Goal: Information Seeking & Learning: Learn about a topic

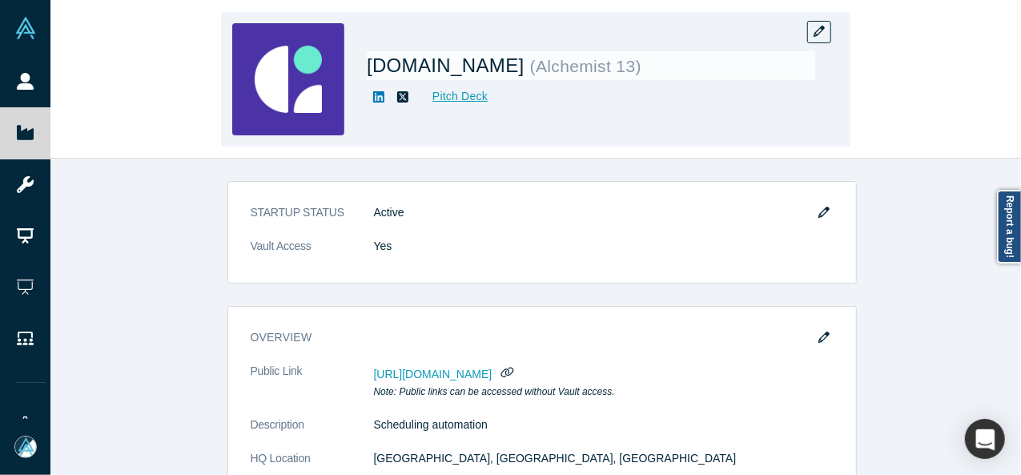
click at [107, 113] on div "[DOMAIN_NAME] ( Alchemist 13 ) Pitch Deck" at bounding box center [535, 80] width 970 height 158
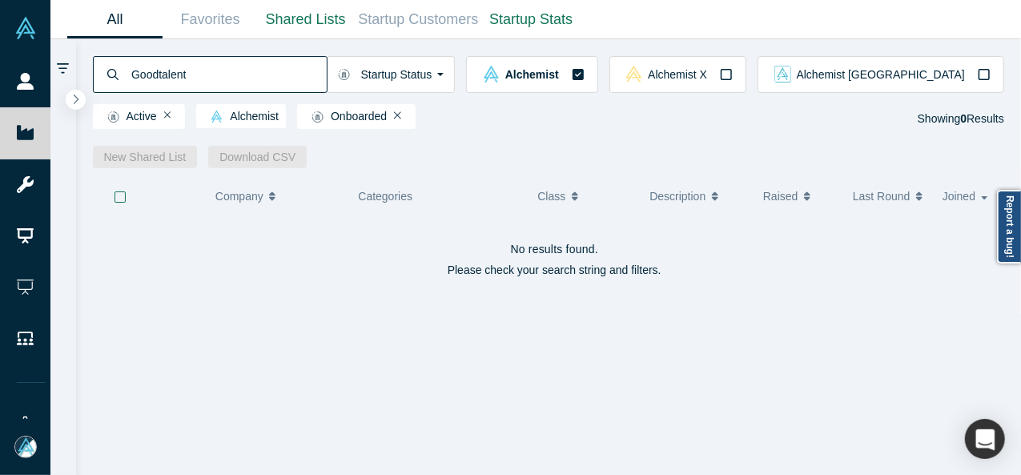
drag, startPoint x: 204, startPoint y: 68, endPoint x: 129, endPoint y: 68, distance: 75.2
click at [130, 68] on input "​Goodtalent" at bounding box center [228, 74] width 197 height 38
type input "Jimmy Braimah"
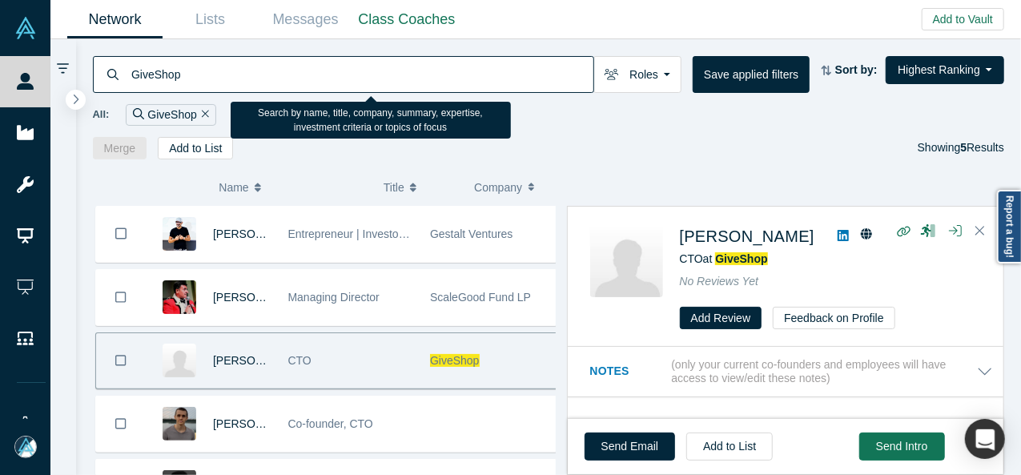
click at [128, 76] on div "GiveShop" at bounding box center [343, 74] width 501 height 37
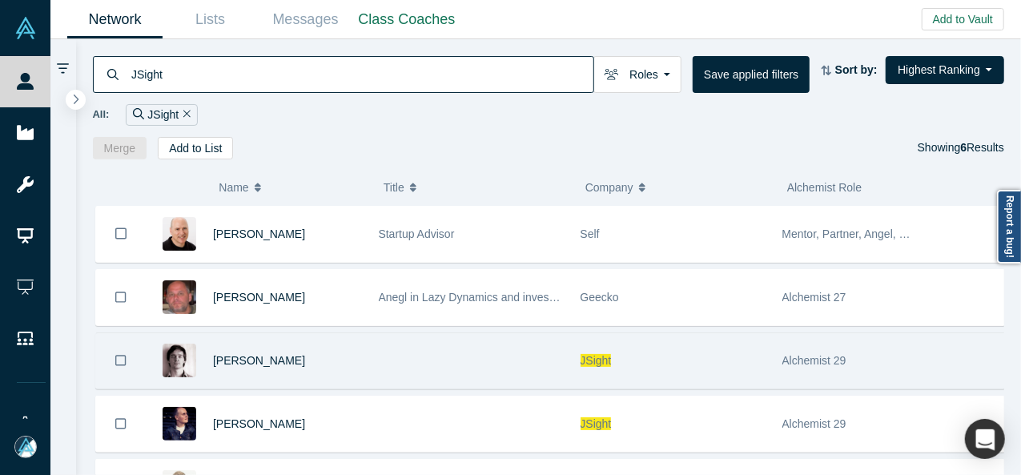
type input "JSight"
click at [595, 359] on span "JSight" at bounding box center [595, 360] width 31 height 13
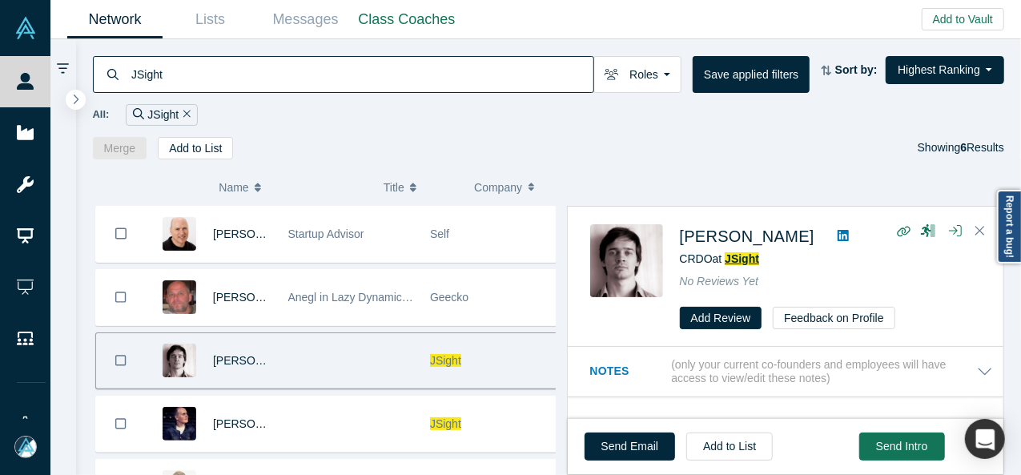
click at [744, 255] on span "JSight" at bounding box center [741, 258] width 34 height 13
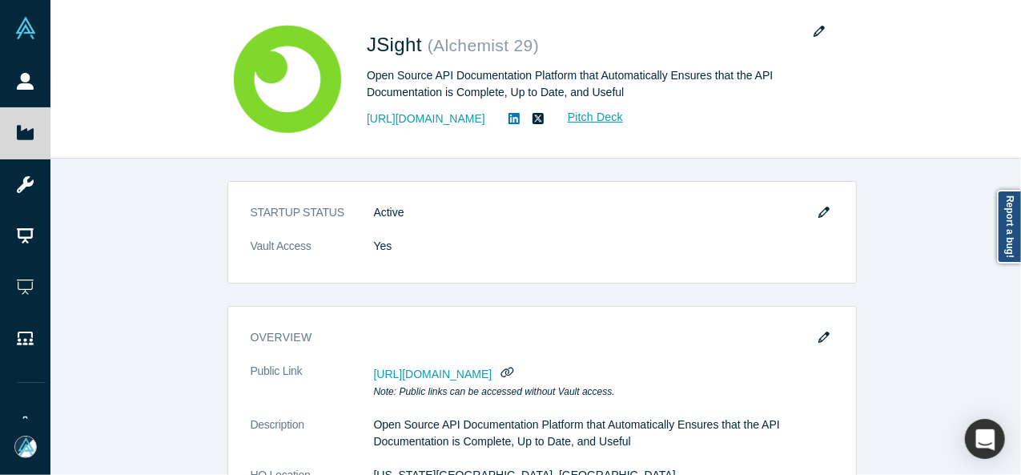
click at [138, 193] on div "STARTUP STATUS Active Vault Access Yes overview Public Link https://vault.alche…" at bounding box center [541, 323] width 982 height 328
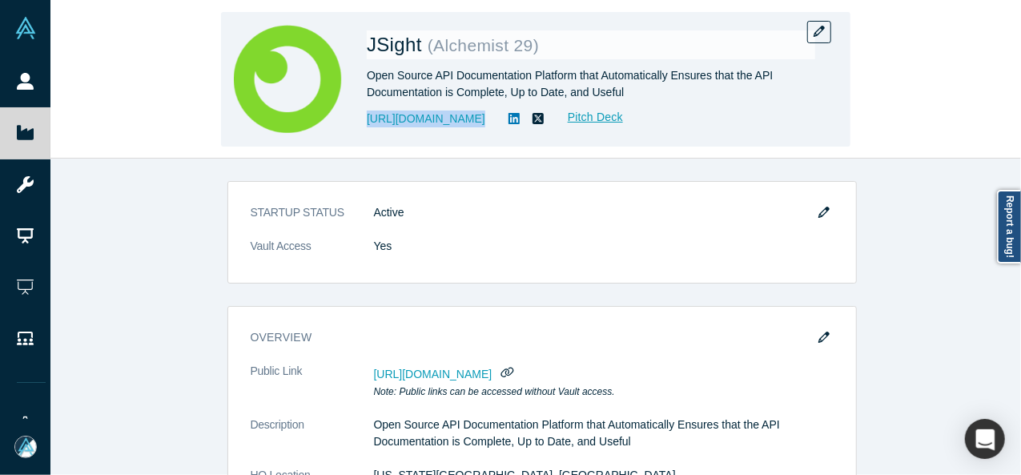
drag, startPoint x: 363, startPoint y: 132, endPoint x: 453, endPoint y: 129, distance: 90.5
click at [453, 129] on div "JSight ( Alchemist 29 ) Open Source API Documentation Platform that Automatical…" at bounding box center [535, 79] width 629 height 134
copy link "https://jsight.io/"
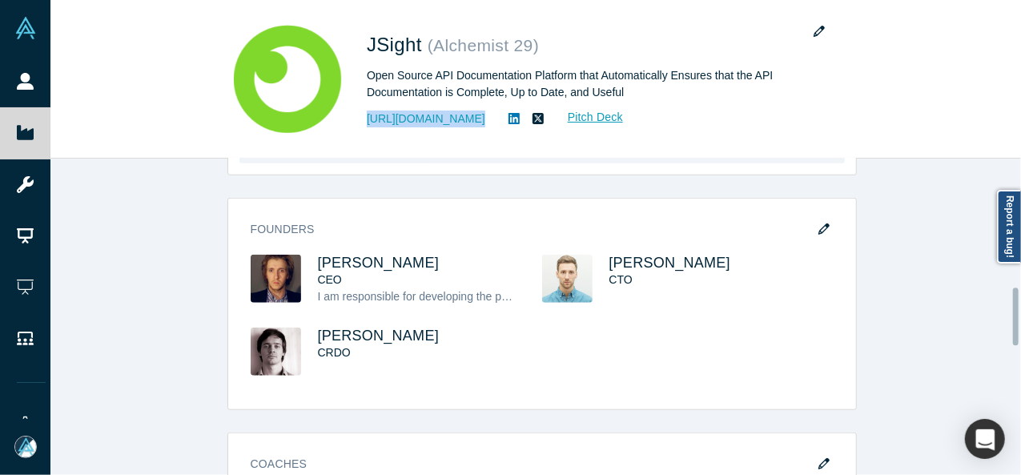
scroll to position [640, 0]
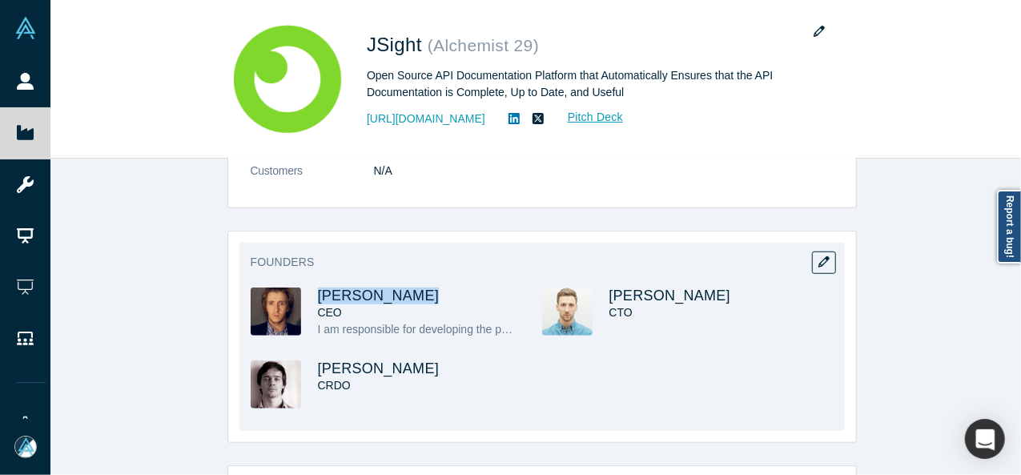
drag, startPoint x: 413, startPoint y: 291, endPoint x: 309, endPoint y: 292, distance: 104.1
click at [309, 292] on div "Ivan Martynov CEO I am responsible for developing the product concept, creating…" at bounding box center [396, 323] width 291 height 73
copy span "Ivan Martynov"
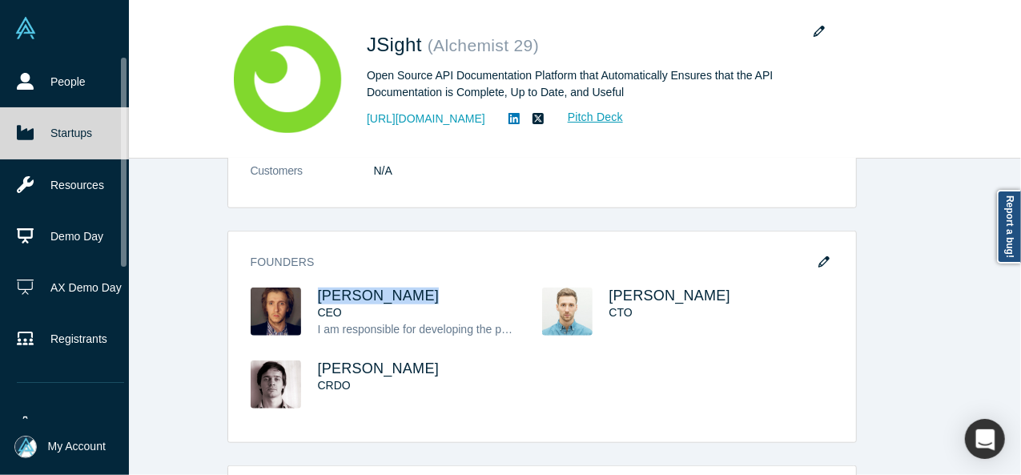
click at [42, 129] on link "Startups" at bounding box center [70, 132] width 141 height 51
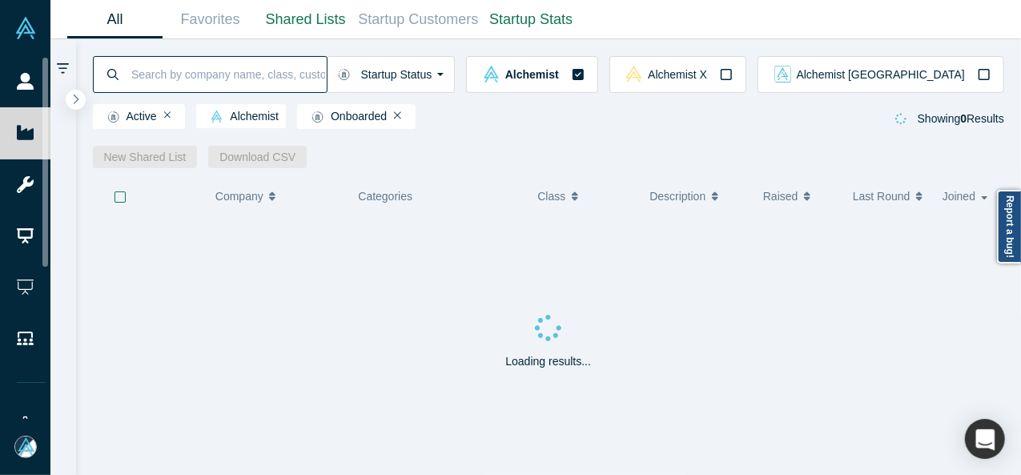
click at [220, 74] on input at bounding box center [228, 74] width 197 height 38
paste input "kimaru.ai"
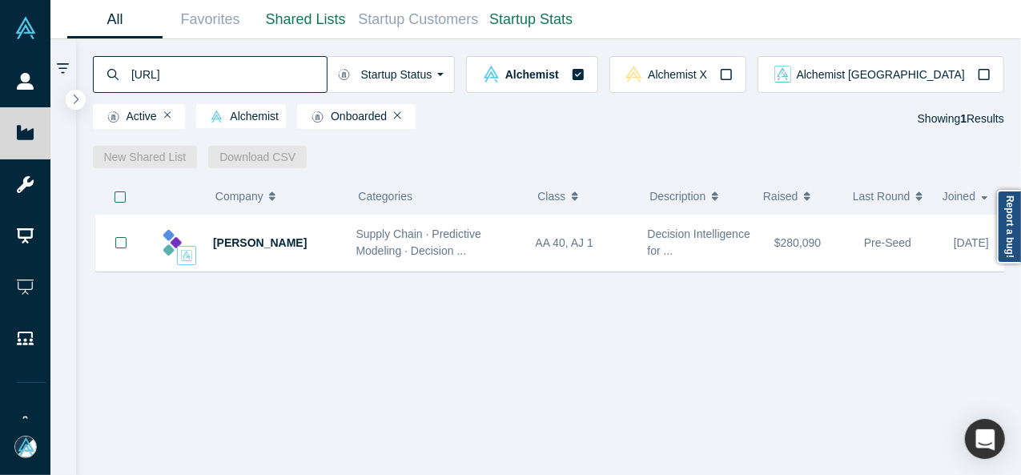
type input "kimaru.ai"
click at [247, 243] on span "Kimaru AI" at bounding box center [260, 242] width 94 height 13
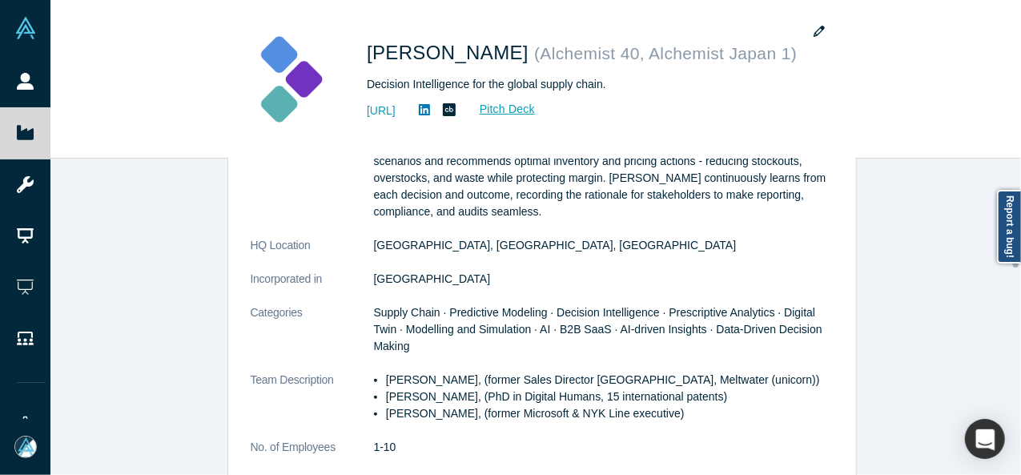
scroll to position [320, 0]
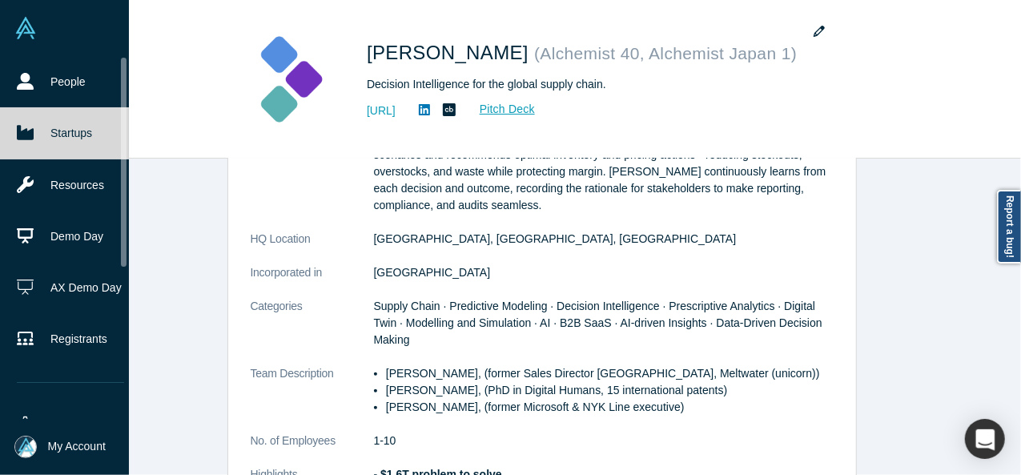
click at [24, 126] on icon at bounding box center [25, 132] width 17 height 17
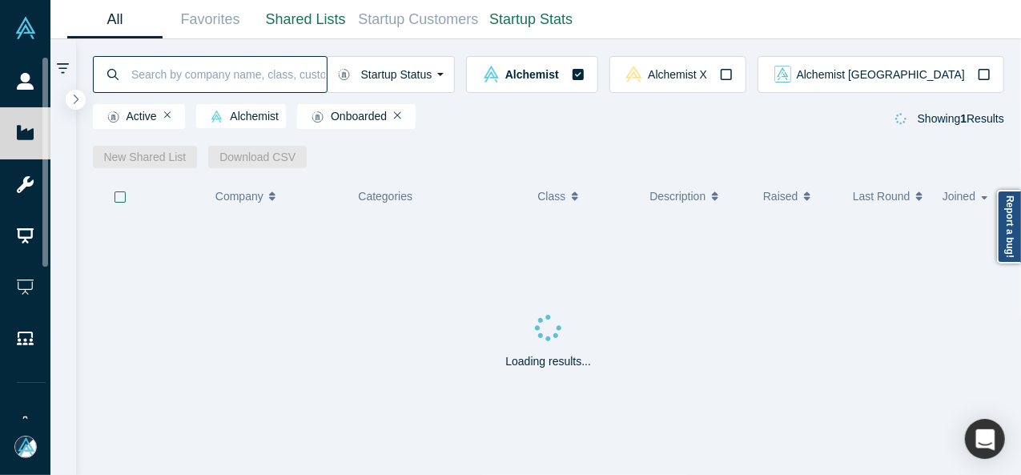
click at [170, 74] on input at bounding box center [228, 74] width 197 height 38
paste input "KoalaLab"
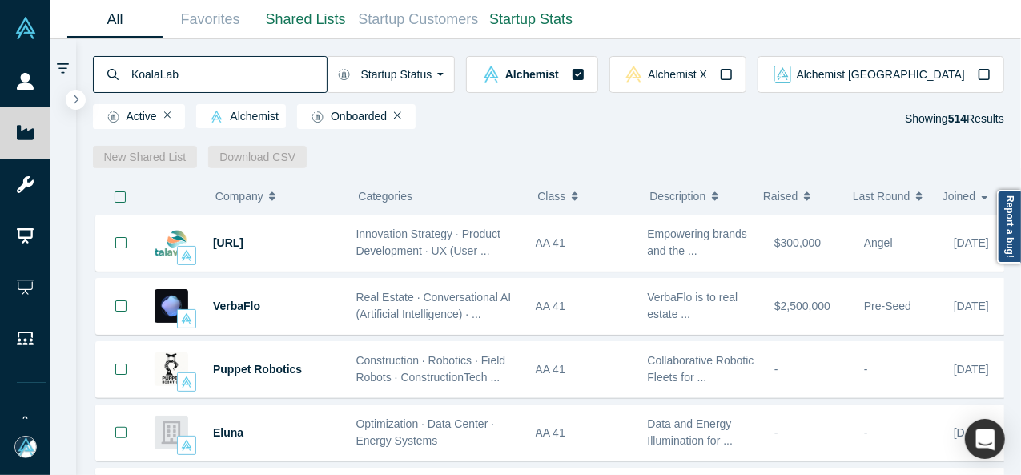
type input "KoalaLab"
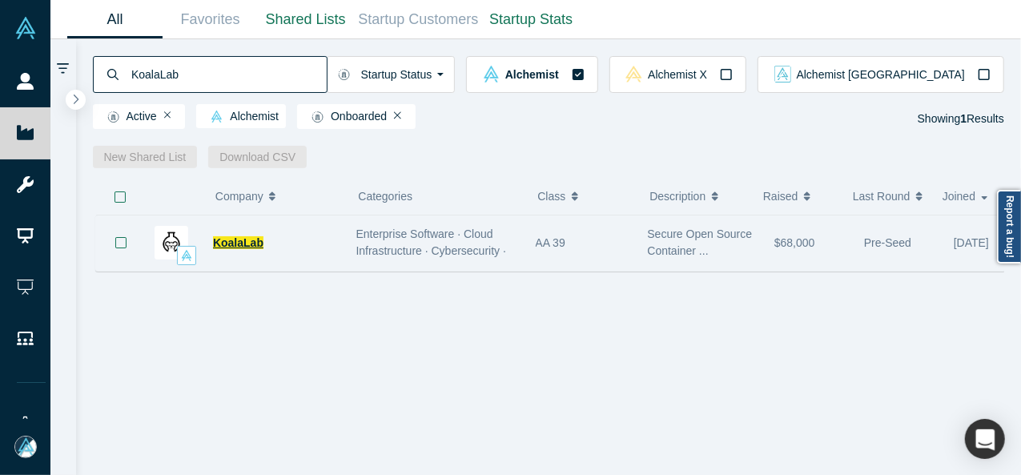
click at [226, 242] on span "KoalaLab" at bounding box center [238, 242] width 50 height 13
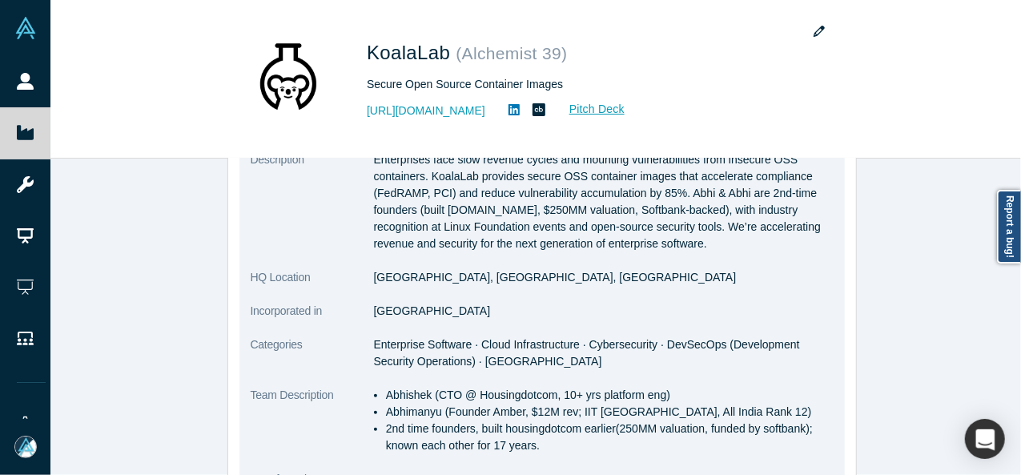
scroll to position [240, 0]
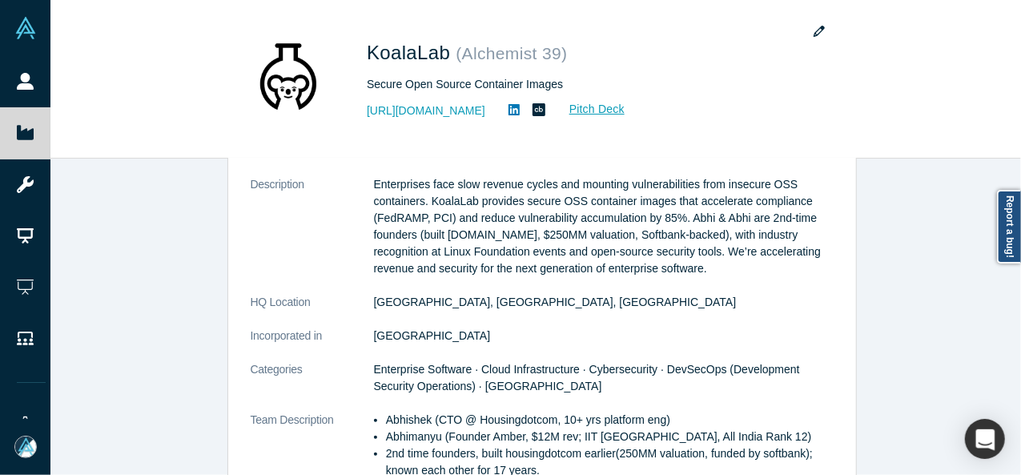
click at [136, 331] on div "STARTUP STATUS Active Vault Access Yes overview Public Link https://vault.alche…" at bounding box center [541, 323] width 982 height 328
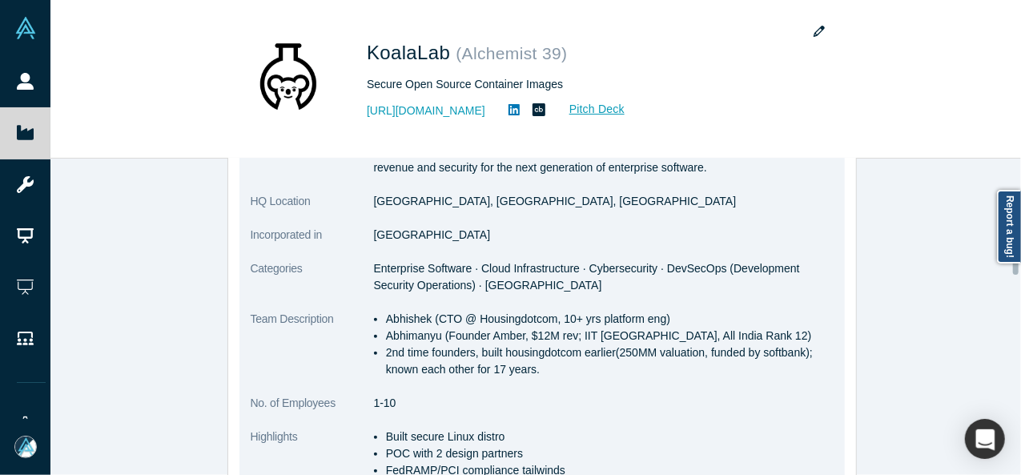
scroll to position [320, 0]
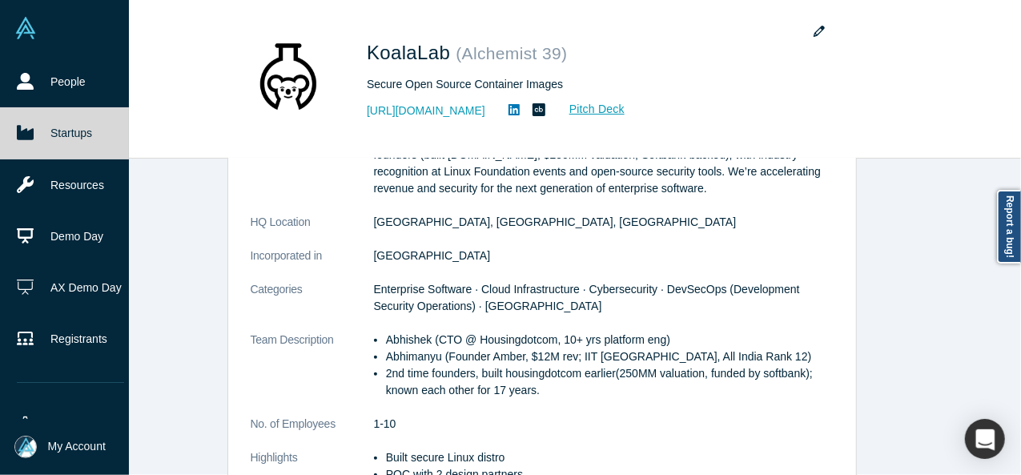
click at [46, 122] on link "Startups" at bounding box center [70, 132] width 141 height 51
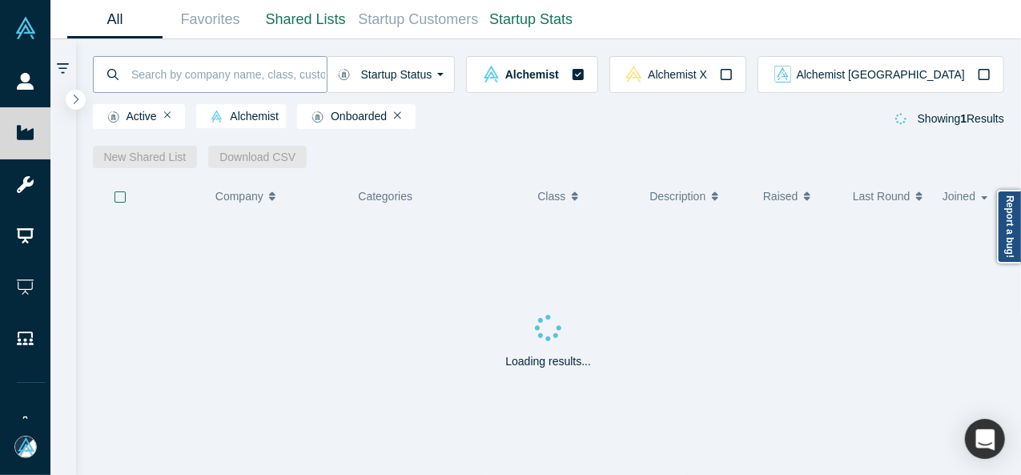
click at [231, 71] on input at bounding box center [228, 74] width 197 height 38
type input "KROPPLY"
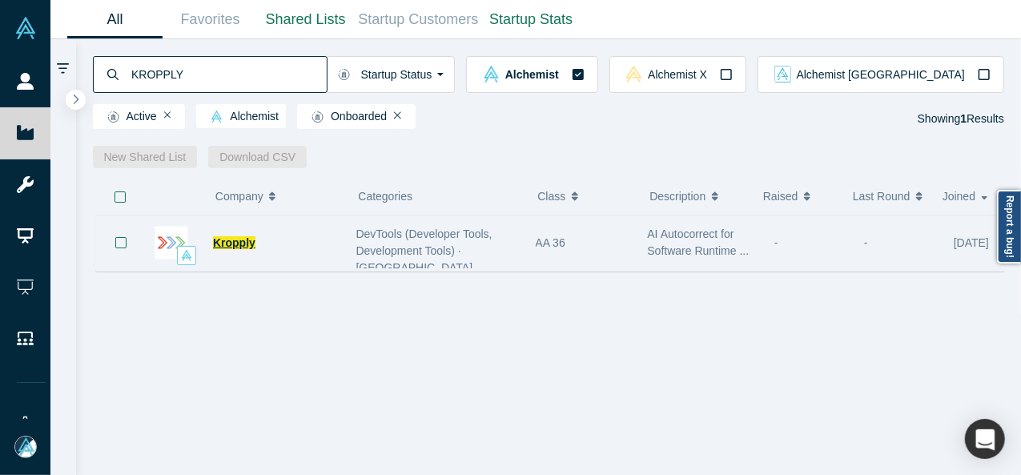
click at [239, 236] on span "Kropply" at bounding box center [234, 242] width 42 height 13
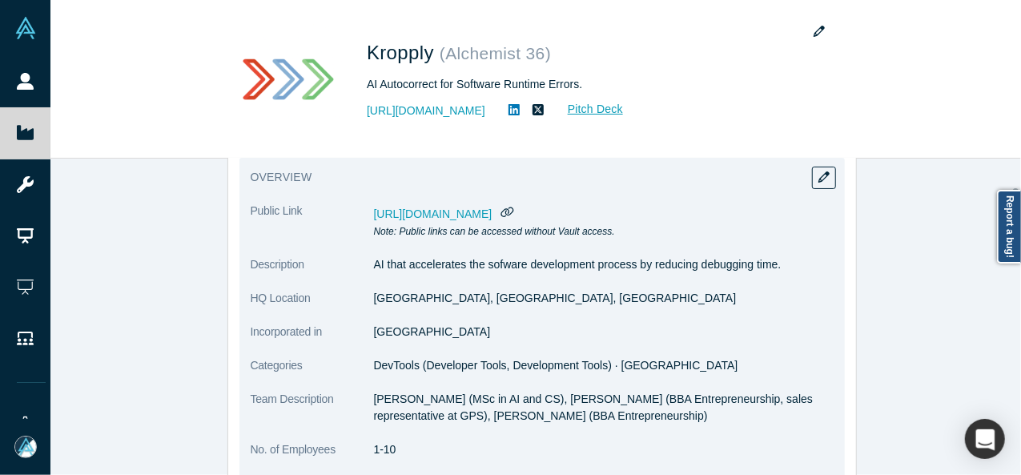
scroll to position [240, 0]
